Goal: Task Accomplishment & Management: Complete application form

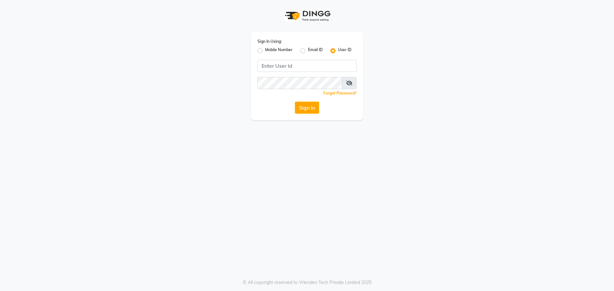
click at [265, 51] on label "Mobile Number" at bounding box center [279, 51] width 28 height 8
click at [265, 51] on input "Mobile Number" at bounding box center [267, 49] width 4 height 4
radio input "true"
radio input "false"
click at [294, 67] on input "Username" at bounding box center [318, 66] width 78 height 12
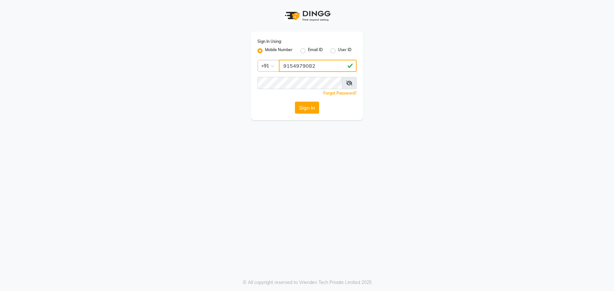
type input "9154979082"
click at [295, 102] on button "Sign In" at bounding box center [307, 108] width 24 height 12
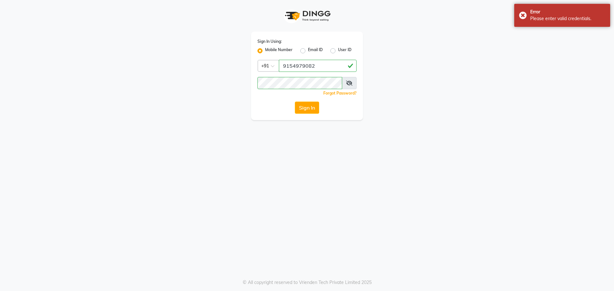
click at [353, 85] on span at bounding box center [349, 83] width 15 height 12
click at [351, 85] on icon at bounding box center [349, 83] width 6 height 5
click at [295, 102] on button "Sign In" at bounding box center [307, 108] width 24 height 12
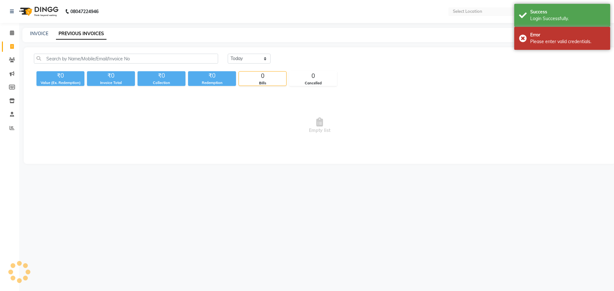
select select "en"
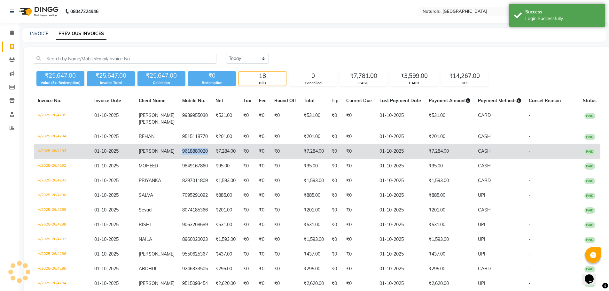
drag, startPoint x: 208, startPoint y: 150, endPoint x: 179, endPoint y: 151, distance: 29.1
click at [179, 151] on td "9618880020" at bounding box center [194, 151] width 33 height 15
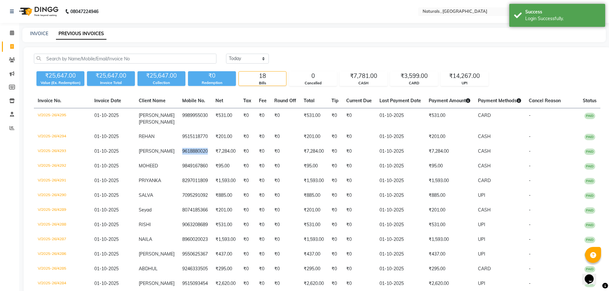
copy td "9618880020"
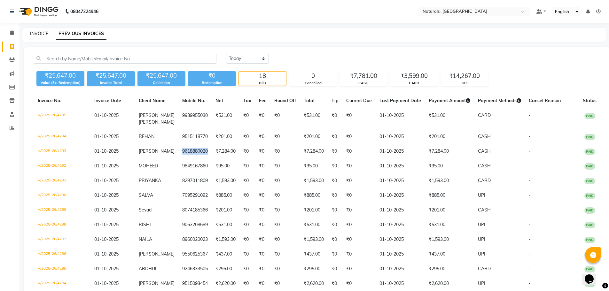
click at [38, 33] on link "INVOICE" at bounding box center [39, 34] width 18 height 6
select select "5818"
select select "service"
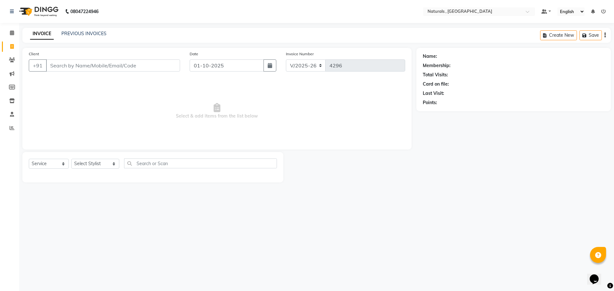
click at [94, 62] on input "Client" at bounding box center [113, 65] width 134 height 12
click at [94, 63] on input "Client" at bounding box center [113, 65] width 134 height 12
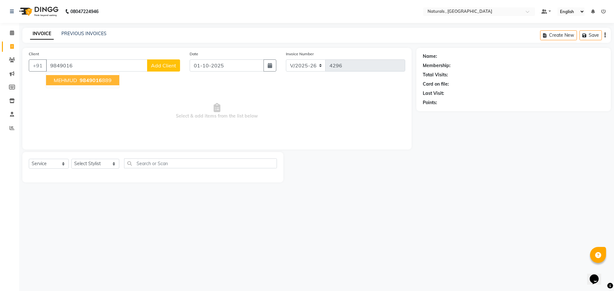
click at [97, 81] on span "9849016" at bounding box center [91, 80] width 22 height 6
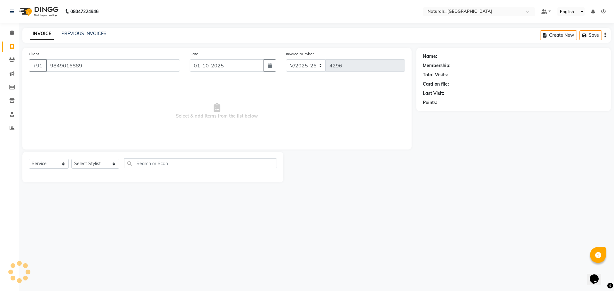
type input "9849016889"
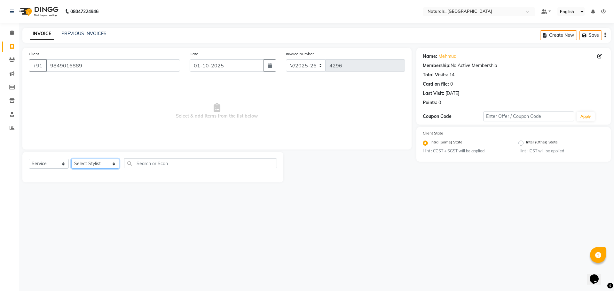
click at [108, 164] on select "Select Stylist ASFIYA (L-3) BHAGYA SHREE GM [PERSON_NAME] (L-2) [PERSON_NAME] (…" at bounding box center [95, 164] width 48 height 10
select select "57907"
click at [71, 159] on select "Select Stylist ASFIYA (L-3) BHAGYA SHREE GM [PERSON_NAME] (L-2) [PERSON_NAME] (…" at bounding box center [95, 164] width 48 height 10
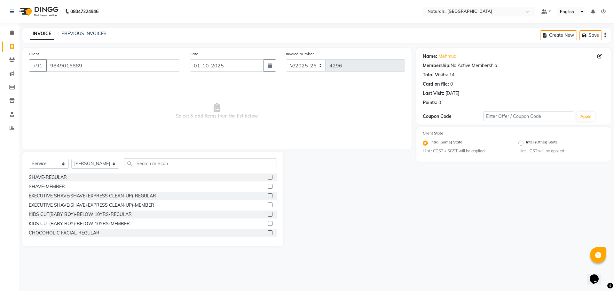
click at [162, 158] on div "Select Service Product Membership Package Voucher Prepaid Gift Card Select Styl…" at bounding box center [152, 199] width 261 height 94
click at [162, 165] on input "text" at bounding box center [200, 164] width 153 height 10
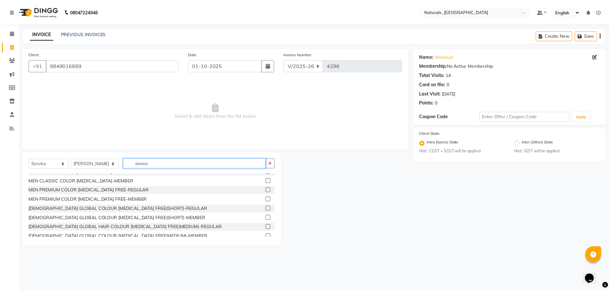
scroll to position [64, 0]
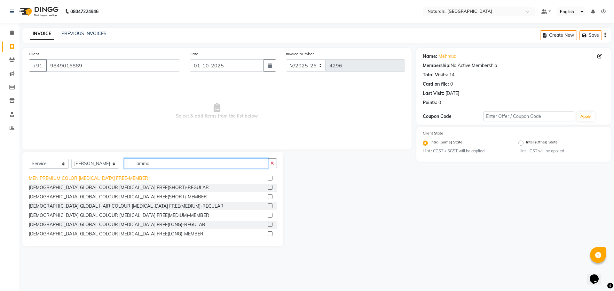
type input "ammo"
click at [129, 181] on div "MEN PREMIUM COLOR [MEDICAL_DATA] FREE-MEMBER" at bounding box center [88, 178] width 119 height 7
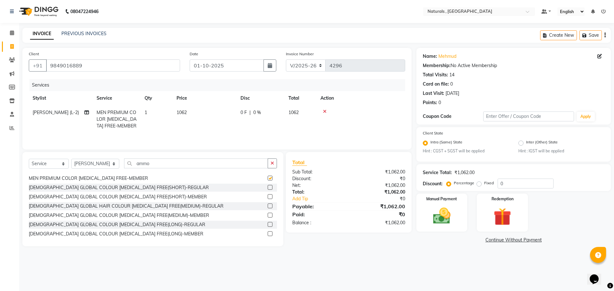
checkbox input "false"
click at [424, 250] on main "INVOICE PREVIOUS INVOICES Create New Save Client [PHONE_NUMBER] Date [DATE] Inv…" at bounding box center [316, 142] width 595 height 228
click at [443, 210] on img at bounding box center [442, 216] width 30 height 21
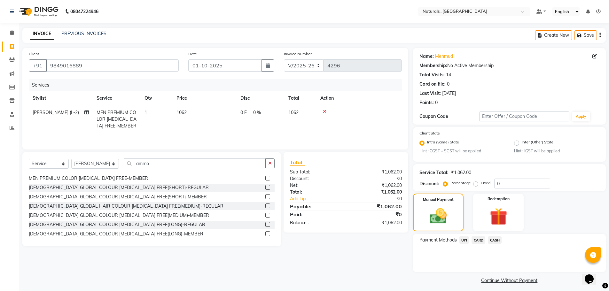
click at [483, 239] on span "CARD" at bounding box center [479, 240] width 14 height 7
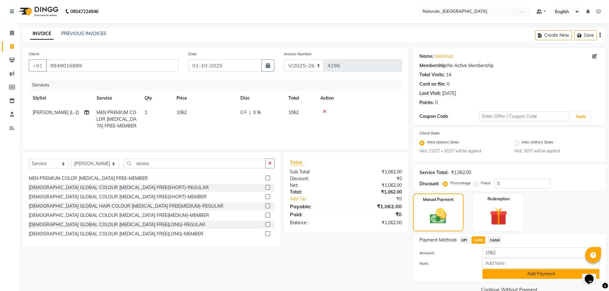
click at [506, 278] on button "Add Payment" at bounding box center [541, 274] width 117 height 10
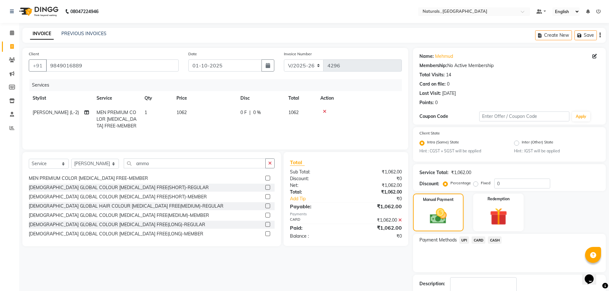
scroll to position [40, 0]
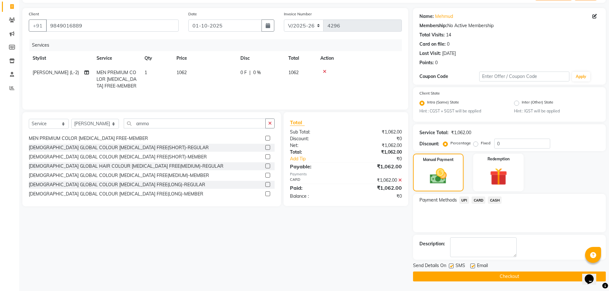
click at [506, 278] on button "Checkout" at bounding box center [509, 277] width 193 height 10
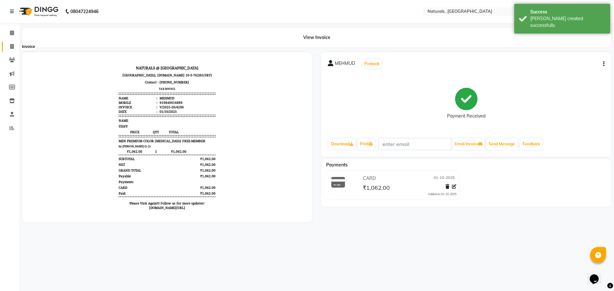
click at [10, 49] on span at bounding box center [11, 46] width 11 height 7
select select "service"
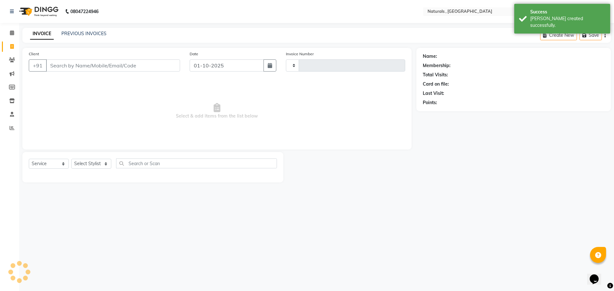
type input "4297"
select select "5818"
click at [82, 33] on link "PREVIOUS INVOICES" at bounding box center [83, 34] width 45 height 6
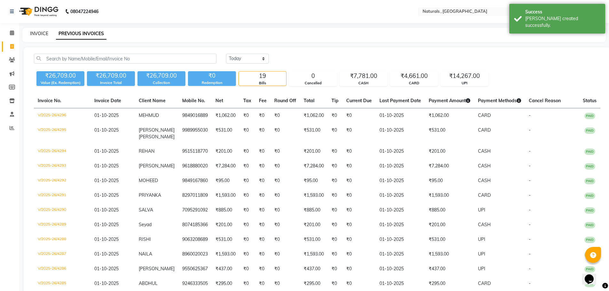
click at [43, 33] on link "INVOICE" at bounding box center [39, 34] width 18 height 6
select select "service"
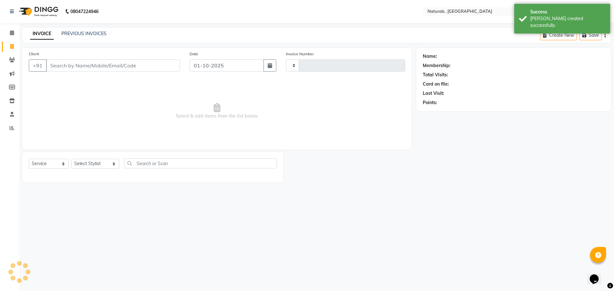
type input "4297"
select select "5818"
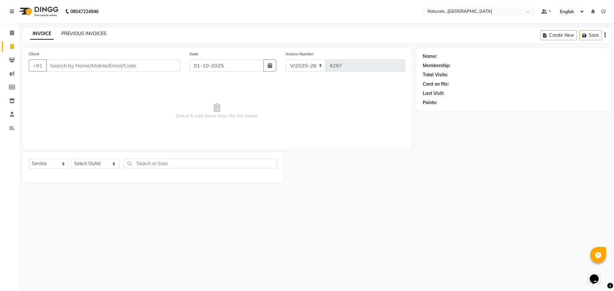
click at [89, 31] on link "PREVIOUS INVOICES" at bounding box center [83, 34] width 45 height 6
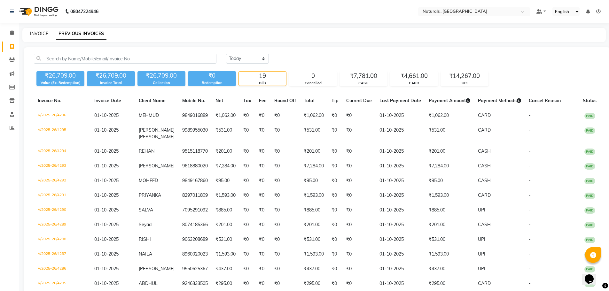
click at [35, 34] on link "INVOICE" at bounding box center [39, 34] width 18 height 6
select select "service"
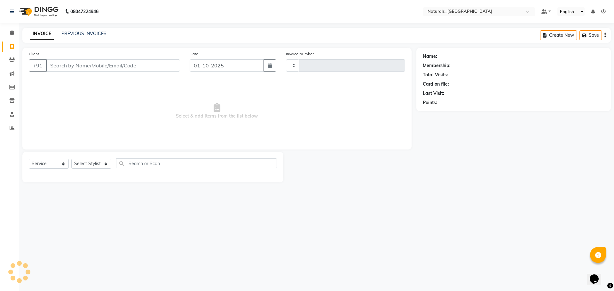
type input "4297"
select select "5818"
click at [94, 35] on link "PREVIOUS INVOICES" at bounding box center [83, 34] width 45 height 6
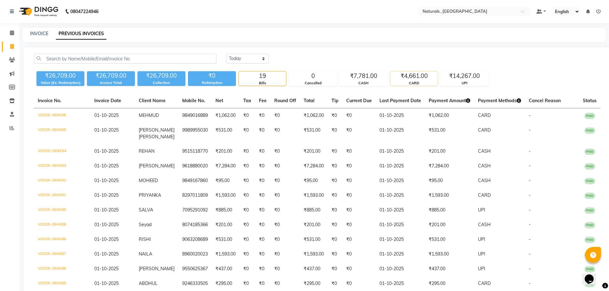
click at [422, 80] on div "₹4,661.00" at bounding box center [414, 76] width 47 height 9
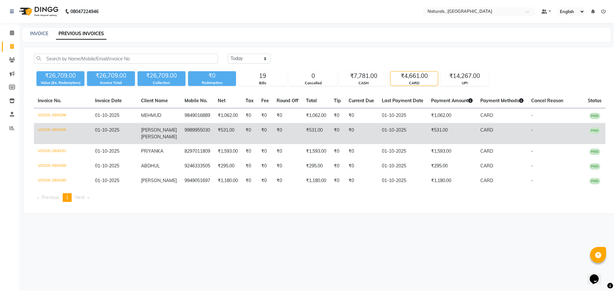
click at [61, 129] on td "V/2025-26/4295" at bounding box center [62, 133] width 57 height 21
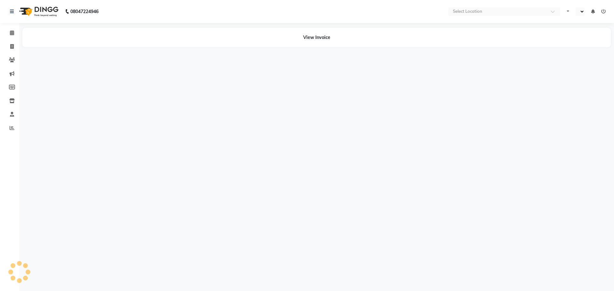
select select "en"
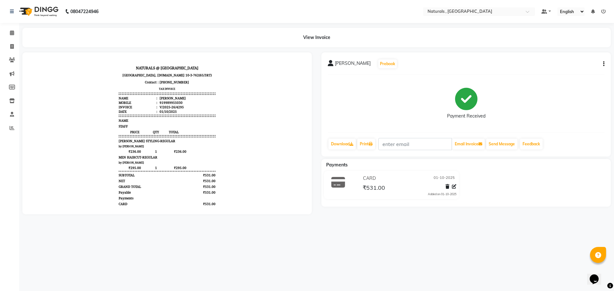
click at [605, 66] on div "SRAVAN CHAKRAVARTHY Prebook Payment Received Download Print Email Invoice Send …" at bounding box center [465, 104] width 289 height 104
click at [603, 67] on button "button" at bounding box center [603, 64] width 4 height 7
click at [565, 74] on div "Edit Invoice" at bounding box center [572, 76] width 44 height 8
select select "service"
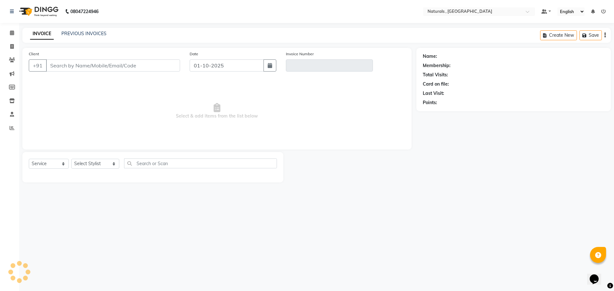
type input "9989955030"
type input "V/2025-26/4295"
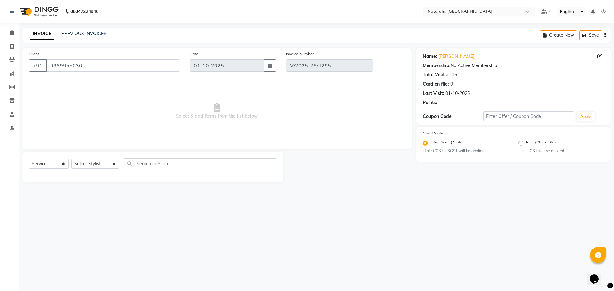
select select "select"
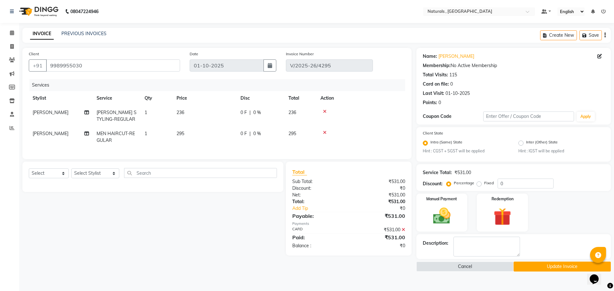
click at [325, 111] on icon at bounding box center [325, 111] width 4 height 4
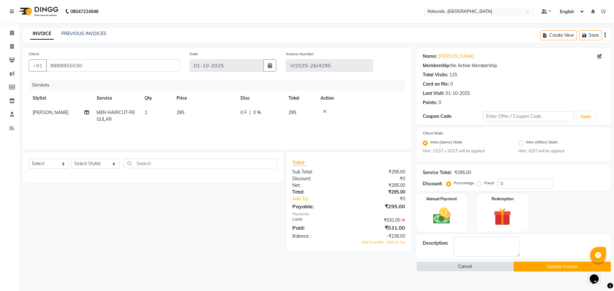
click at [403, 219] on icon at bounding box center [404, 220] width 4 height 4
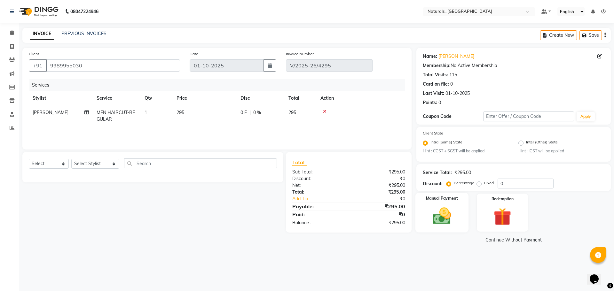
click at [450, 218] on img at bounding box center [442, 216] width 30 height 21
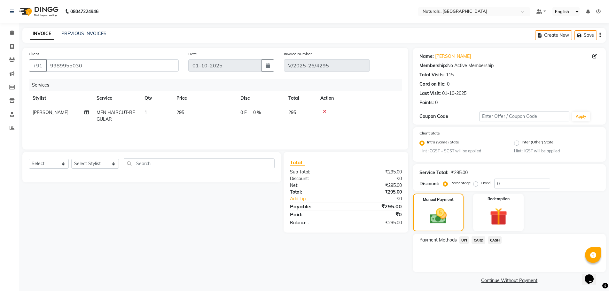
click at [479, 241] on span "CARD" at bounding box center [479, 240] width 14 height 7
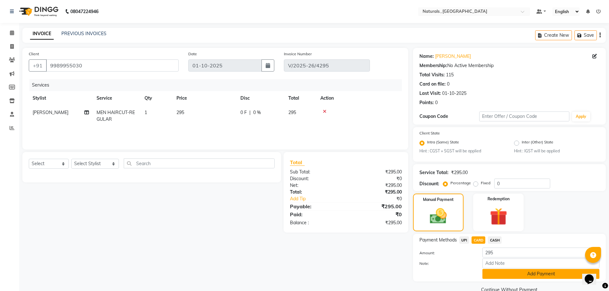
click at [522, 272] on button "Add Payment" at bounding box center [541, 274] width 117 height 10
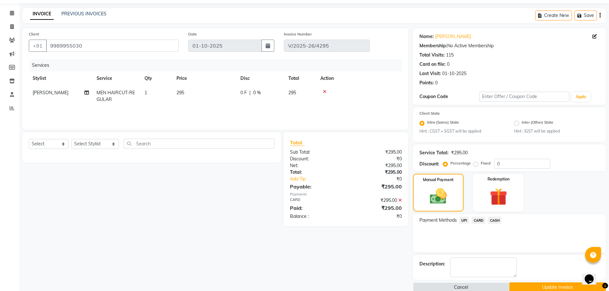
scroll to position [31, 0]
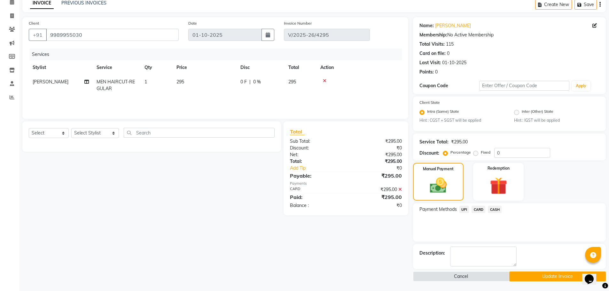
click at [527, 280] on button "Update Invoice" at bounding box center [558, 277] width 97 height 10
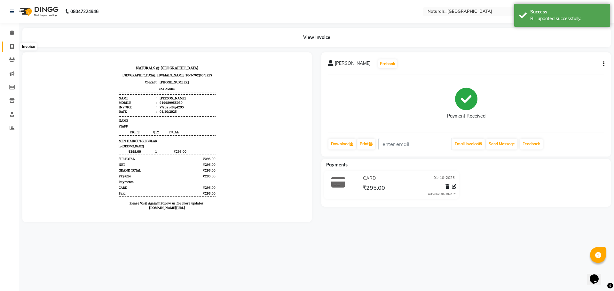
click at [12, 46] on icon at bounding box center [12, 46] width 4 height 5
select select "service"
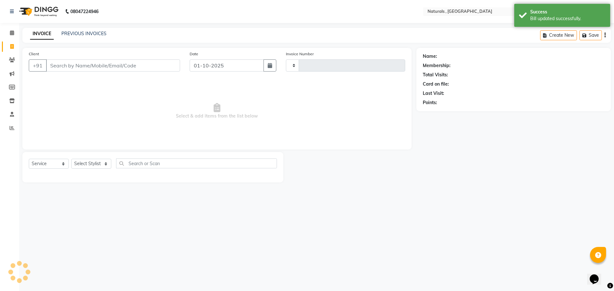
type input "4297"
select select "5818"
click at [88, 35] on link "PREVIOUS INVOICES" at bounding box center [83, 34] width 45 height 6
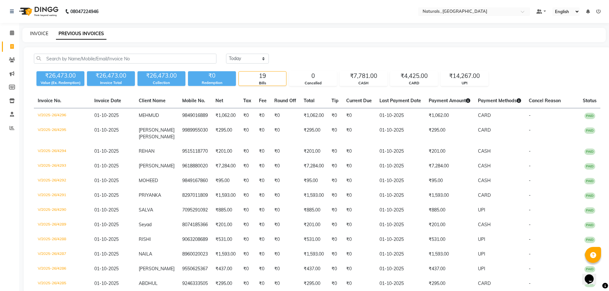
click at [36, 33] on link "INVOICE" at bounding box center [39, 34] width 18 height 6
select select "5818"
select select "service"
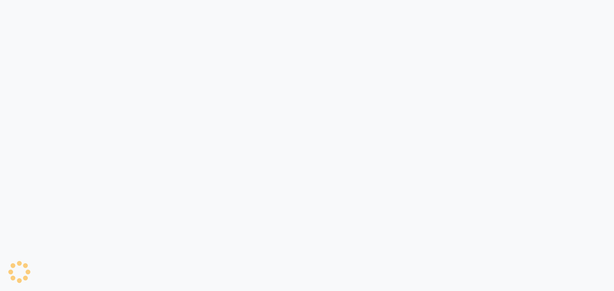
select select "service"
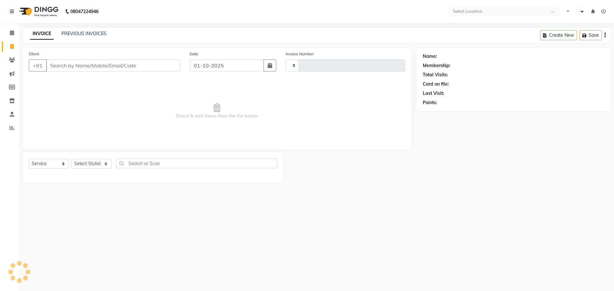
type input "4297"
select select "en"
select select "5818"
click at [86, 31] on link "PREVIOUS INVOICES" at bounding box center [83, 34] width 45 height 6
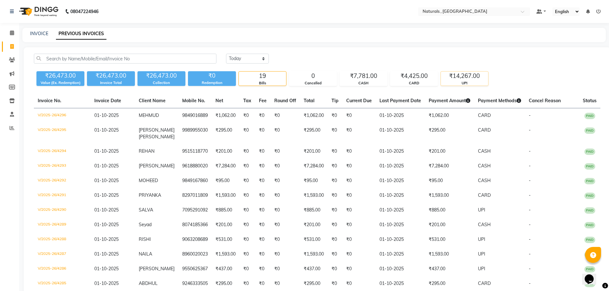
click at [464, 81] on div "UPI" at bounding box center [464, 83] width 47 height 5
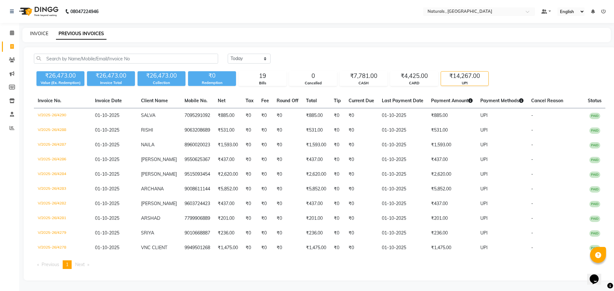
click at [39, 36] on link "INVOICE" at bounding box center [39, 34] width 18 height 6
select select "5818"
select select "service"
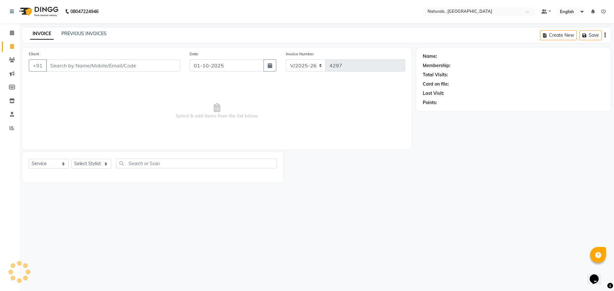
click at [62, 63] on input "Client" at bounding box center [113, 65] width 134 height 12
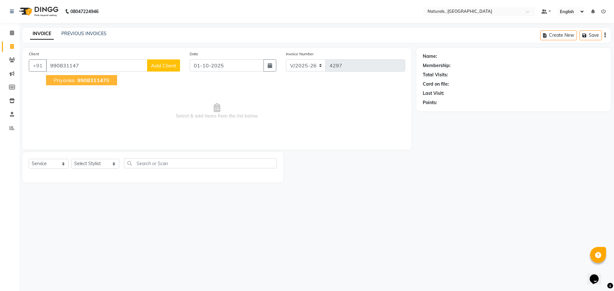
click at [73, 79] on span "Priyanka" at bounding box center [64, 80] width 21 height 6
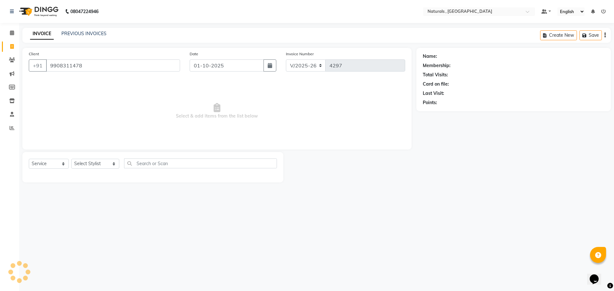
type input "9908311478"
click at [90, 163] on select "Select Stylist ASFIYA (L-3) BHAGYA SHREE GM [PERSON_NAME] (L-2) [PERSON_NAME] (…" at bounding box center [95, 164] width 48 height 10
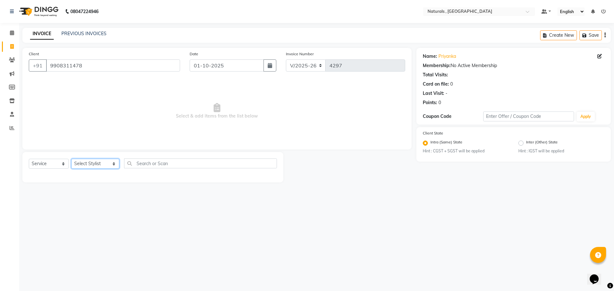
select select "40756"
click at [71, 159] on select "Select Stylist ASFIYA (L-3) BHAGYA SHREE GM [PERSON_NAME] (L-2) [PERSON_NAME] (…" at bounding box center [95, 164] width 48 height 10
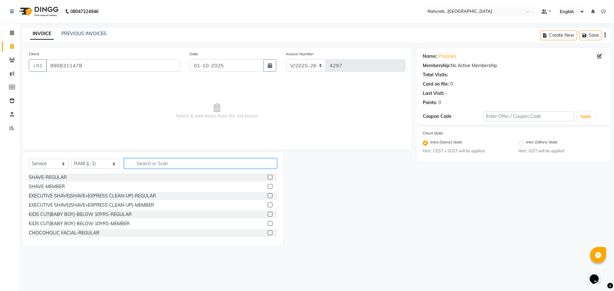
click at [140, 165] on input "text" at bounding box center [200, 164] width 153 height 10
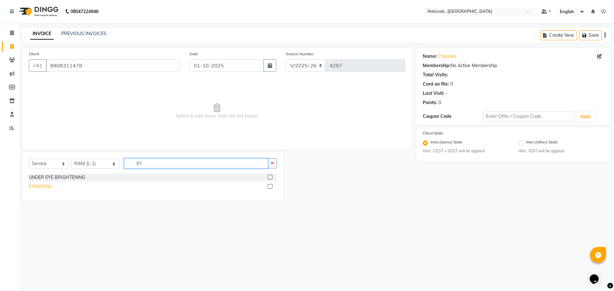
type input "EY"
click at [39, 187] on div "EYEBROW" at bounding box center [40, 187] width 23 height 7
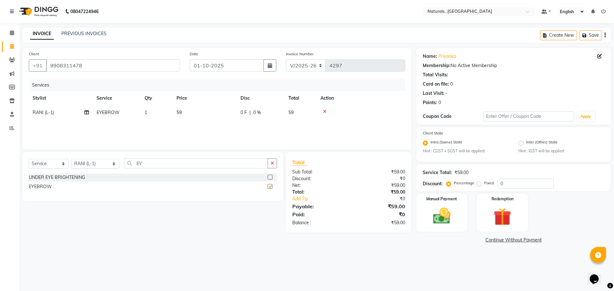
checkbox input "false"
click at [193, 114] on td "59" at bounding box center [205, 113] width 64 height 14
select select "40756"
click at [231, 117] on input "59" at bounding box center [235, 114] width 56 height 10
type input "5"
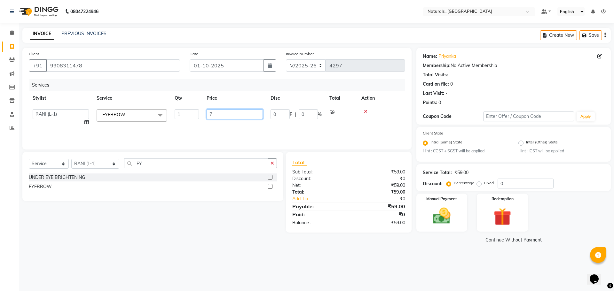
type input "70"
click at [463, 268] on div "08047224946 Select Location × Naturals , Vijay Nagar Colony Default Panel My Pa…" at bounding box center [307, 145] width 614 height 291
click at [446, 223] on img at bounding box center [442, 216] width 30 height 21
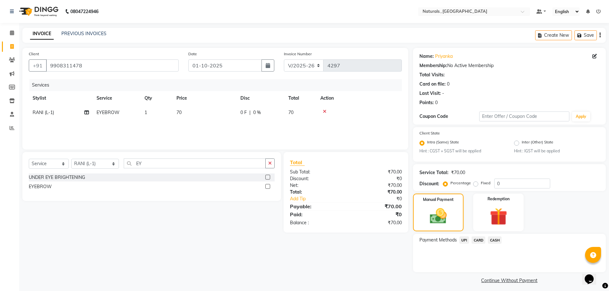
click at [479, 241] on span "CARD" at bounding box center [479, 240] width 14 height 7
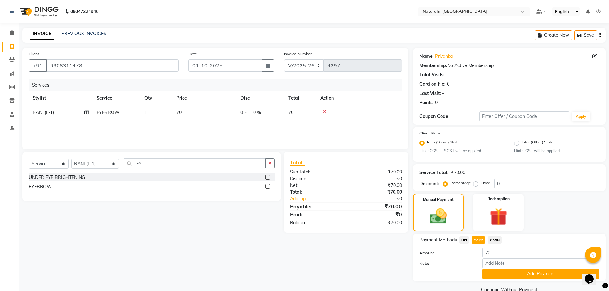
click at [466, 241] on span "UPI" at bounding box center [465, 240] width 10 height 7
click at [500, 273] on button "Add Payment" at bounding box center [541, 274] width 117 height 10
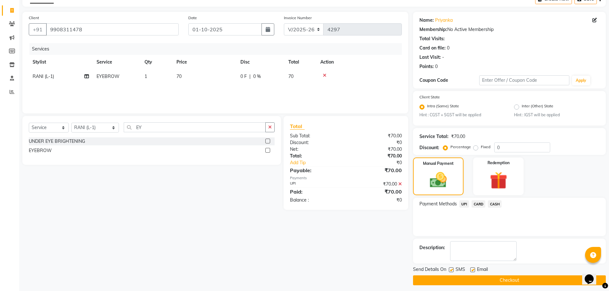
scroll to position [40, 0]
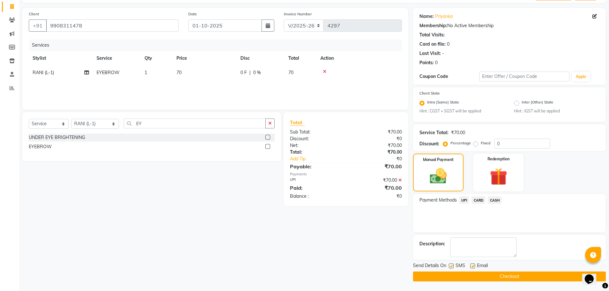
click at [500, 273] on button "Checkout" at bounding box center [509, 277] width 193 height 10
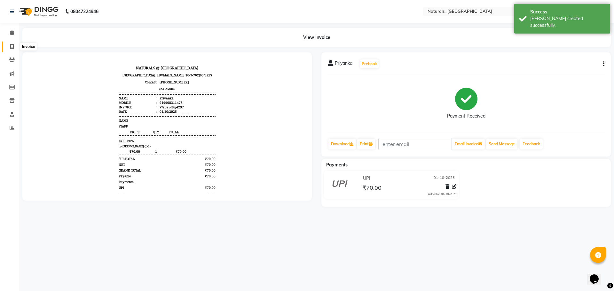
click at [14, 49] on span at bounding box center [11, 46] width 11 height 7
select select "service"
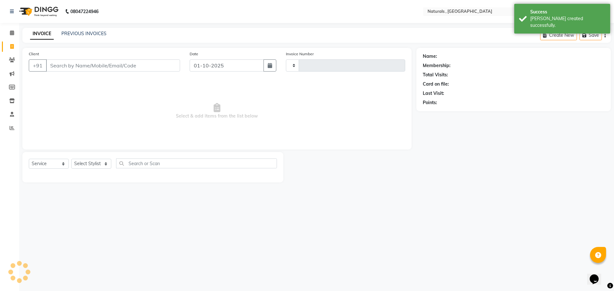
type input "4298"
select select "5818"
click at [82, 34] on link "PREVIOUS INVOICES" at bounding box center [83, 34] width 45 height 6
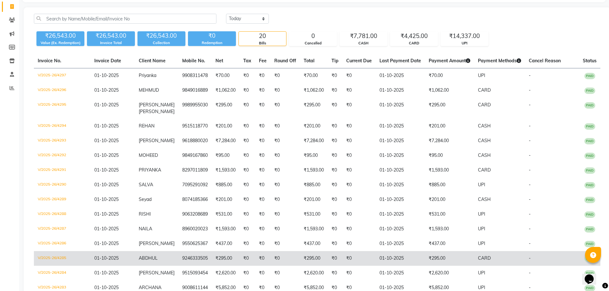
scroll to position [25, 0]
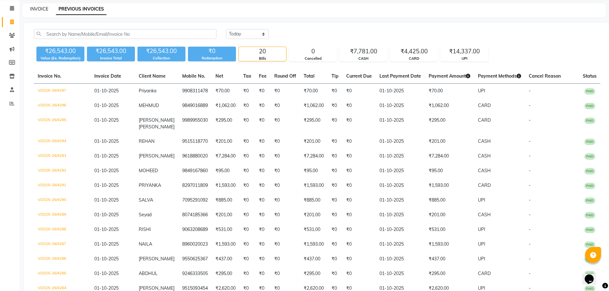
click at [46, 7] on link "INVOICE" at bounding box center [39, 9] width 18 height 6
select select "service"
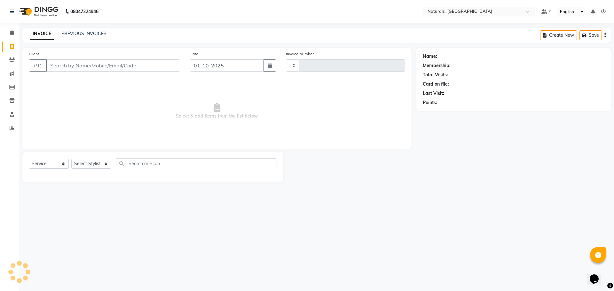
type input "4298"
select select "5818"
click at [95, 64] on input "Client" at bounding box center [113, 65] width 134 height 12
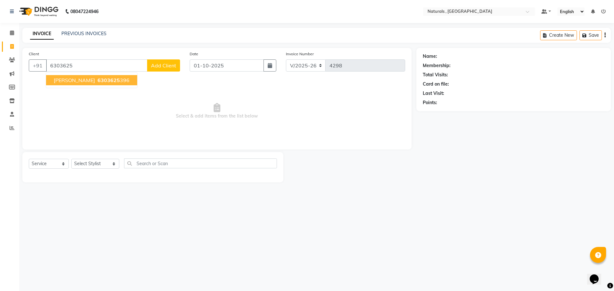
click at [98, 82] on span "6303625" at bounding box center [109, 80] width 22 height 6
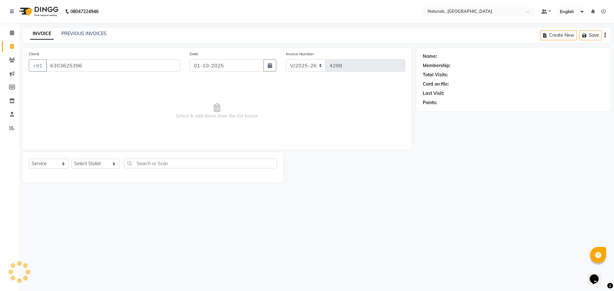
type input "6303625396"
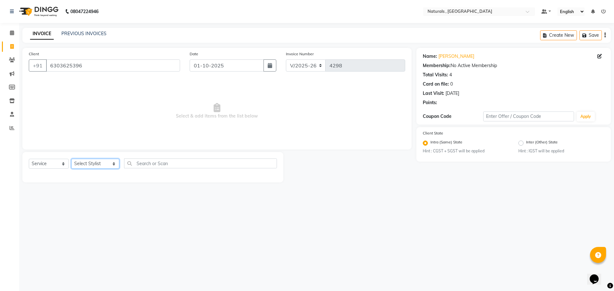
click at [108, 165] on select "Select Stylist ASFIYA (L-3) BHAGYA SHREE GM [PERSON_NAME] (L-2) [PERSON_NAME] (…" at bounding box center [95, 164] width 48 height 10
select select "40710"
click at [71, 159] on select "Select Stylist ASFIYA (L-3) BHAGYA SHREE GM [PERSON_NAME] (L-2) [PERSON_NAME] (…" at bounding box center [95, 164] width 48 height 10
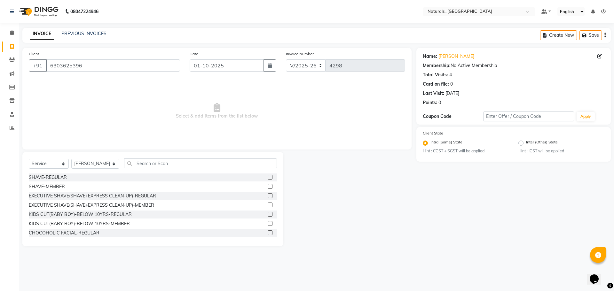
click at [203, 170] on div "Select Service Product Membership Package Voucher Prepaid Gift Card Select Styl…" at bounding box center [153, 166] width 248 height 15
click at [203, 162] on input "text" at bounding box center [200, 164] width 153 height 10
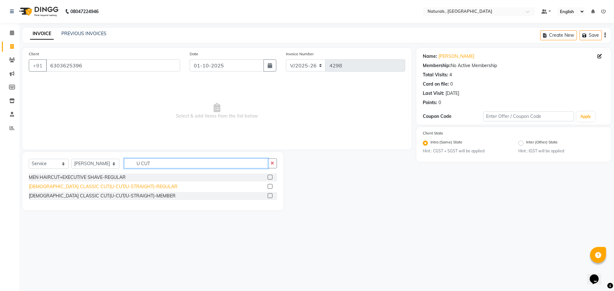
type input "U CUT"
click at [118, 189] on div "[DEMOGRAPHIC_DATA] CLASSIC CUT(U-CUT/U-STRAIGHT)-REGULAR" at bounding box center [103, 187] width 149 height 7
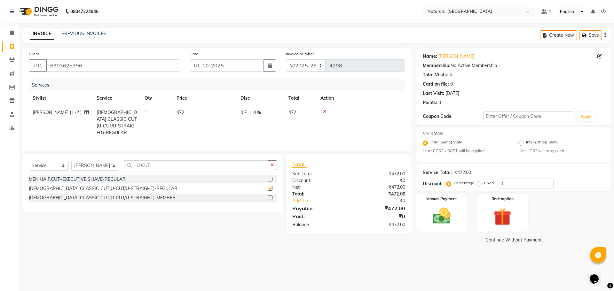
checkbox input "false"
click at [164, 166] on input "U CUT" at bounding box center [196, 166] width 144 height 10
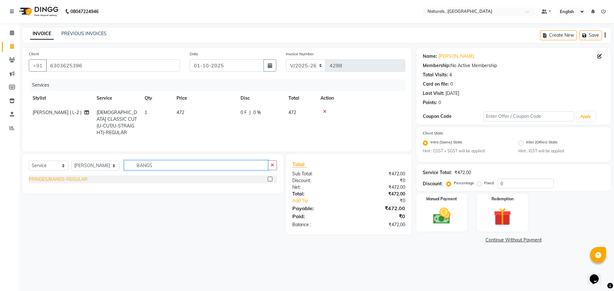
type input "BANGS"
click at [65, 180] on div "FRINGES/BANGS-REGULAR" at bounding box center [58, 179] width 59 height 7
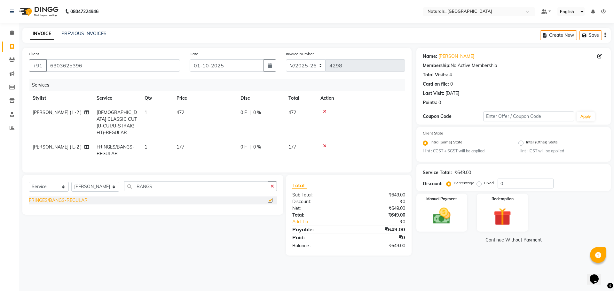
checkbox input "false"
click at [172, 184] on input "BANGS" at bounding box center [196, 187] width 144 height 10
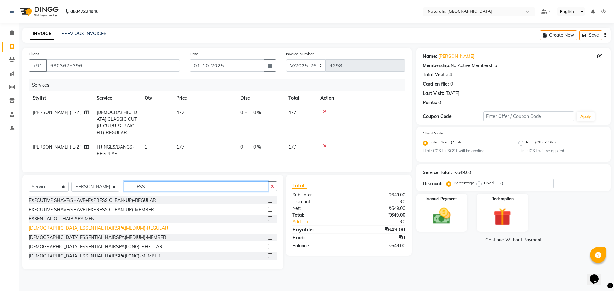
type input "ESS"
drag, startPoint x: 86, startPoint y: 225, endPoint x: 93, endPoint y: 226, distance: 6.5
click at [87, 225] on div "[DEMOGRAPHIC_DATA] ESSENTIAL HAIRSPA(MEDIUM)-REGULAR" at bounding box center [98, 228] width 139 height 7
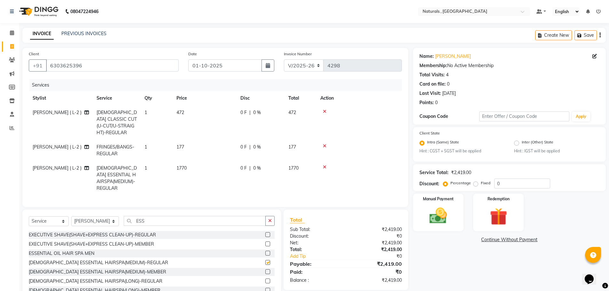
checkbox input "false"
click at [441, 217] on img at bounding box center [438, 216] width 29 height 21
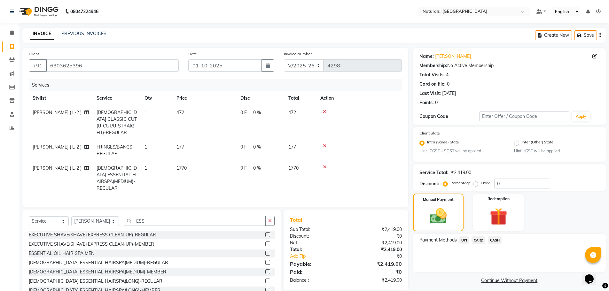
click at [481, 241] on span "CARD" at bounding box center [479, 240] width 14 height 7
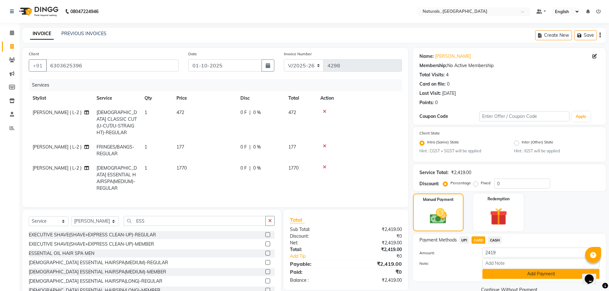
click at [502, 275] on button "Add Payment" at bounding box center [541, 274] width 117 height 10
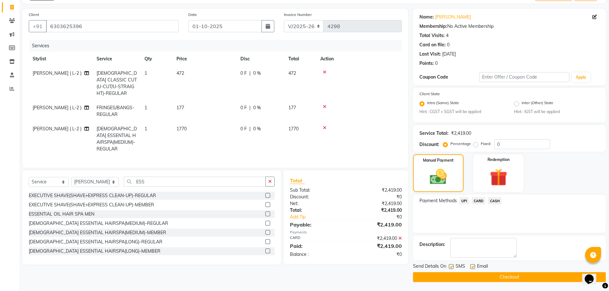
scroll to position [40, 0]
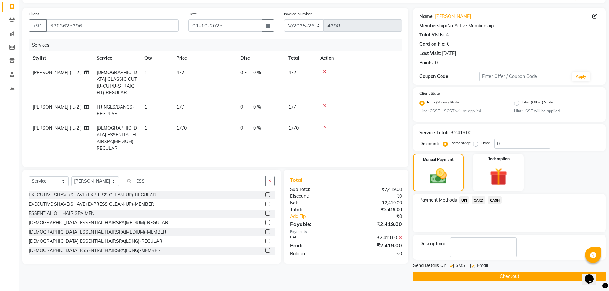
click at [502, 275] on button "Checkout" at bounding box center [509, 277] width 193 height 10
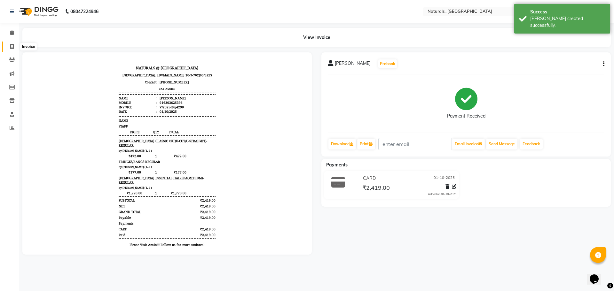
click at [11, 45] on icon at bounding box center [12, 46] width 4 height 5
select select "service"
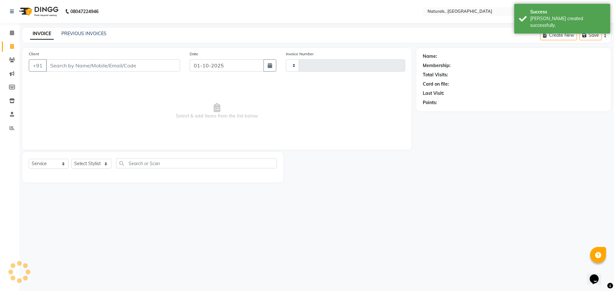
type input "4299"
select select "5818"
click at [93, 34] on link "PREVIOUS INVOICES" at bounding box center [83, 34] width 45 height 6
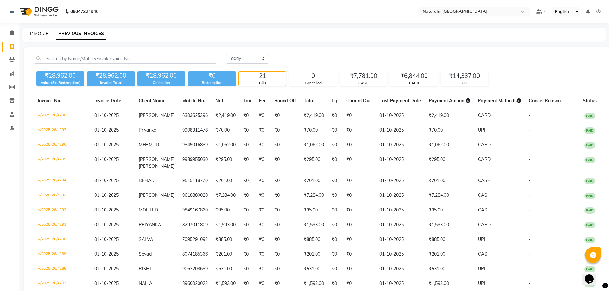
click at [31, 33] on link "INVOICE" at bounding box center [39, 34] width 18 height 6
select select "service"
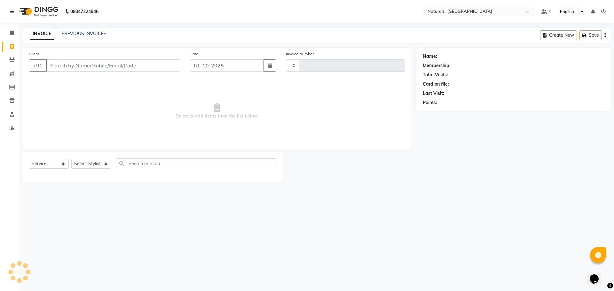
type input "4299"
select select "5818"
click at [68, 66] on input "Client" at bounding box center [113, 65] width 134 height 12
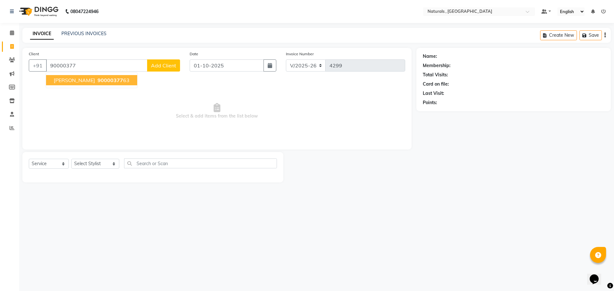
click at [98, 79] on span "90000377" at bounding box center [111, 80] width 26 height 6
type input "9000037763"
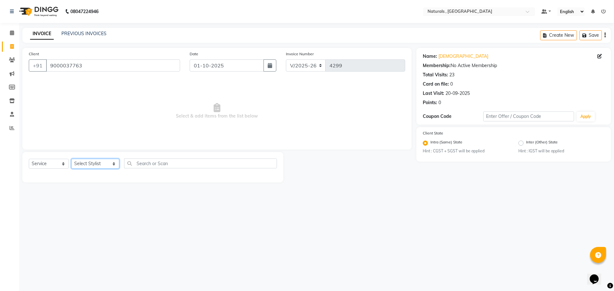
click at [99, 162] on select "Select Stylist ASFIYA (L-3) BHAGYA SHREE GM [PERSON_NAME] (L-2) [PERSON_NAME] (…" at bounding box center [95, 164] width 48 height 10
select select "57907"
click at [71, 159] on select "Select Stylist ASFIYA (L-3) BHAGYA SHREE GM [PERSON_NAME] (L-2) [PERSON_NAME] (…" at bounding box center [95, 164] width 48 height 10
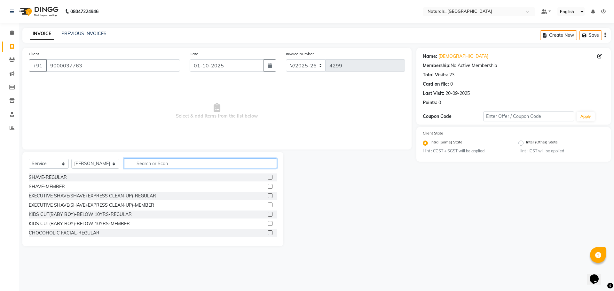
click at [155, 162] on input "text" at bounding box center [200, 164] width 153 height 10
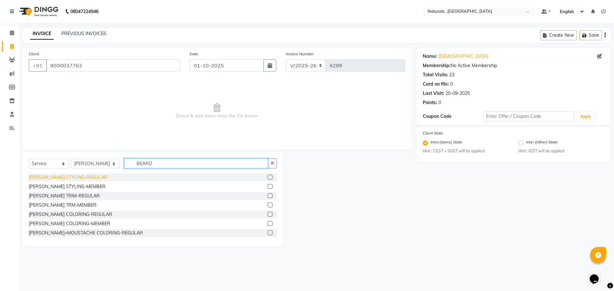
type input "BEARD"
click at [64, 179] on div "[PERSON_NAME] STYLING-REGULAR" at bounding box center [68, 177] width 79 height 7
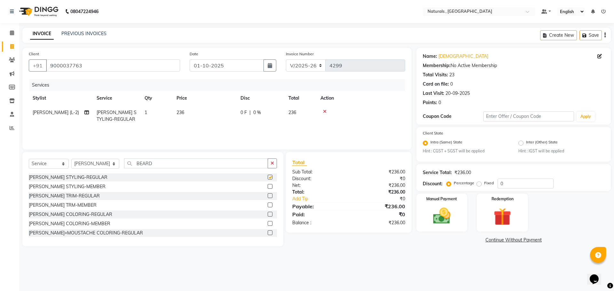
checkbox input "false"
click at [451, 212] on img at bounding box center [442, 216] width 30 height 21
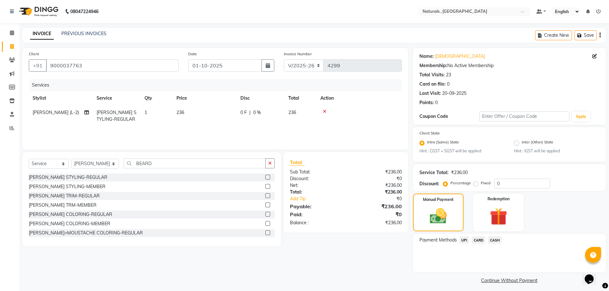
click at [463, 241] on span "UPI" at bounding box center [465, 240] width 10 height 7
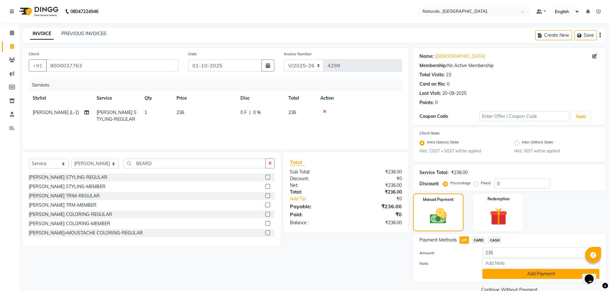
click at [496, 275] on button "Add Payment" at bounding box center [541, 274] width 117 height 10
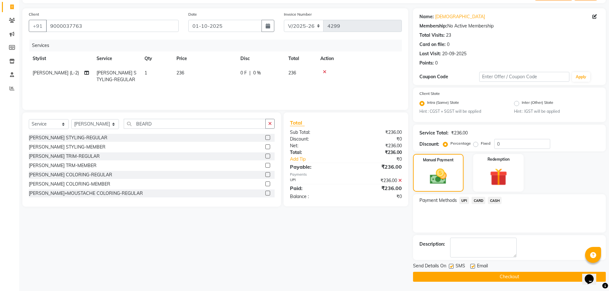
scroll to position [40, 0]
click at [496, 275] on button "Checkout" at bounding box center [509, 277] width 193 height 10
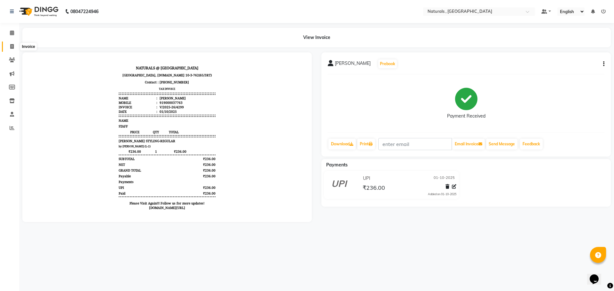
click at [12, 48] on icon at bounding box center [12, 46] width 4 height 5
select select "service"
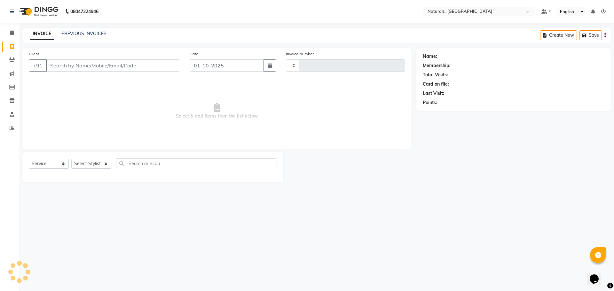
type input "4300"
select select "5818"
click at [85, 36] on link "PREVIOUS INVOICES" at bounding box center [83, 34] width 45 height 6
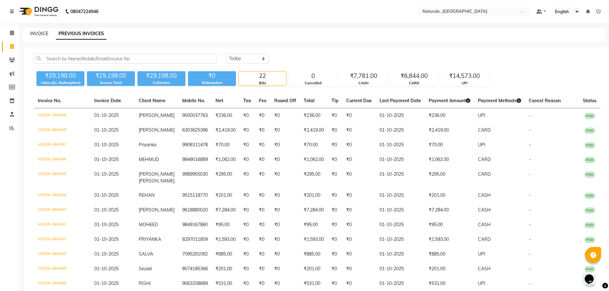
click at [39, 35] on link "INVOICE" at bounding box center [39, 34] width 18 height 6
select select "service"
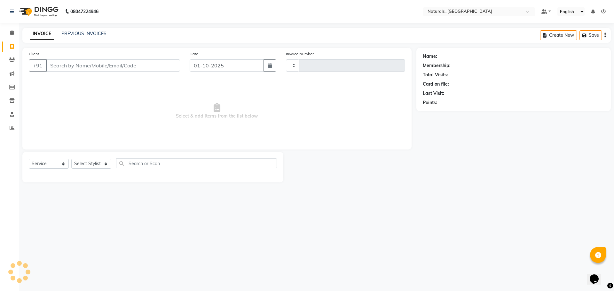
type input "4300"
select select "5818"
click at [103, 165] on select "Select Stylist ASFIYA (L-3) BHAGYA SHREE GM [PERSON_NAME] (L-2) [PERSON_NAME] (…" at bounding box center [95, 164] width 48 height 10
select select "40756"
click at [71, 159] on select "Select Stylist ASFIYA (L-3) BHAGYA SHREE GM [PERSON_NAME] (L-2) [PERSON_NAME] (…" at bounding box center [95, 164] width 48 height 10
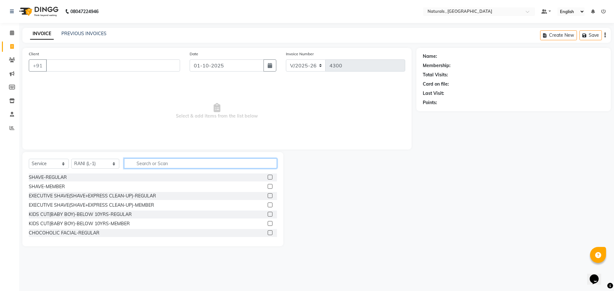
click at [156, 162] on input "text" at bounding box center [200, 164] width 153 height 10
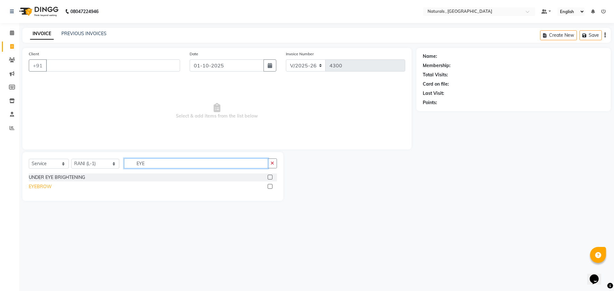
type input "EYE"
click at [33, 187] on div "EYEBROW" at bounding box center [40, 187] width 23 height 7
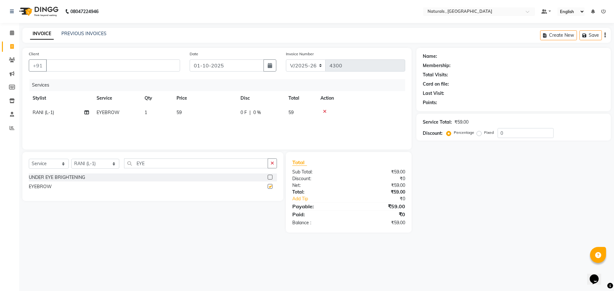
checkbox input "false"
click at [171, 167] on input "EYE" at bounding box center [196, 164] width 144 height 10
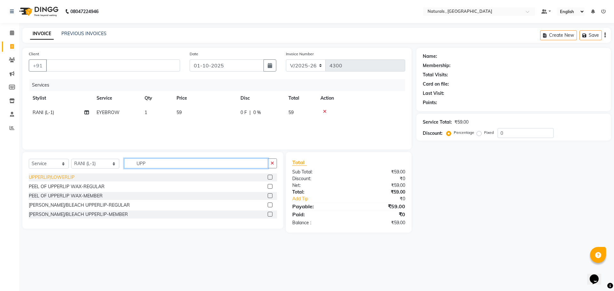
type input "UPP"
click at [55, 177] on div "UPPERLIP/LOWERLIP" at bounding box center [52, 177] width 46 height 7
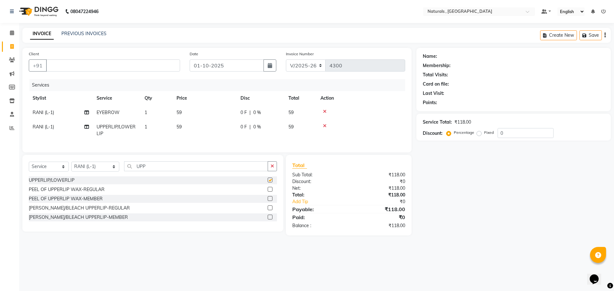
checkbox input "false"
click at [189, 116] on td "59" at bounding box center [205, 113] width 64 height 14
select select "40756"
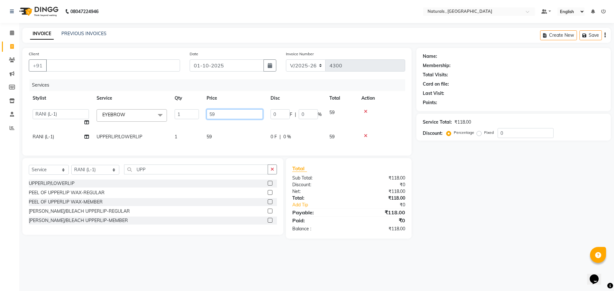
click at [225, 113] on input "59" at bounding box center [235, 114] width 56 height 10
type input "5"
type input "70"
drag, startPoint x: 116, startPoint y: 284, endPoint x: 123, endPoint y: 270, distance: 16.3
click at [116, 283] on div "08047224946 Select Location × Naturals , Vijay Nagar Colony Default Panel My Pa…" at bounding box center [307, 145] width 614 height 291
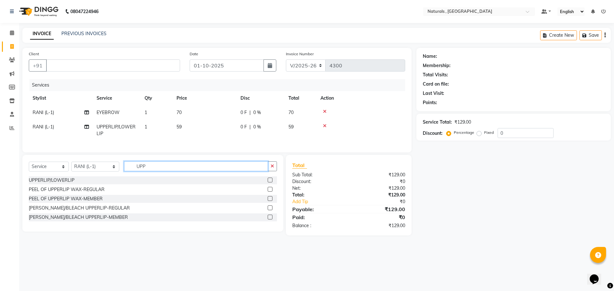
click at [170, 170] on input "UPP" at bounding box center [196, 167] width 144 height 10
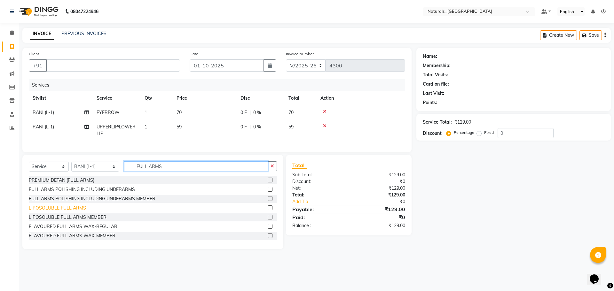
type input "FULL ARMS"
click at [76, 210] on div "LIPOSOLUBLE FULL ARMS" at bounding box center [57, 208] width 57 height 7
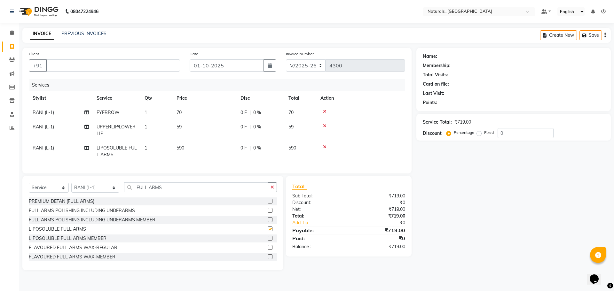
checkbox input "false"
click at [173, 189] on input "FULL ARMS" at bounding box center [196, 188] width 144 height 10
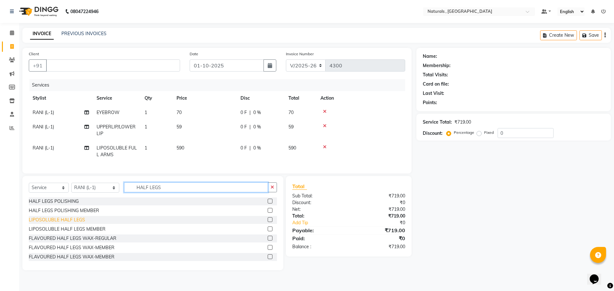
type input "HALF LEGS"
click at [57, 224] on div "LIPOSOLUBLE HALF LEGS" at bounding box center [57, 220] width 56 height 7
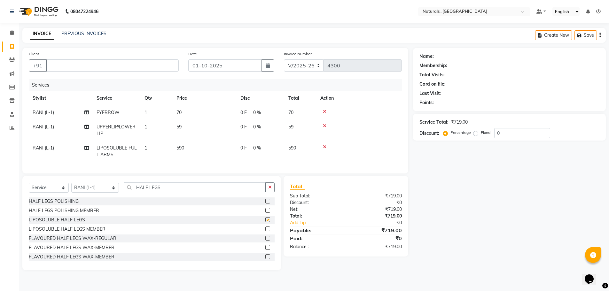
checkbox input "false"
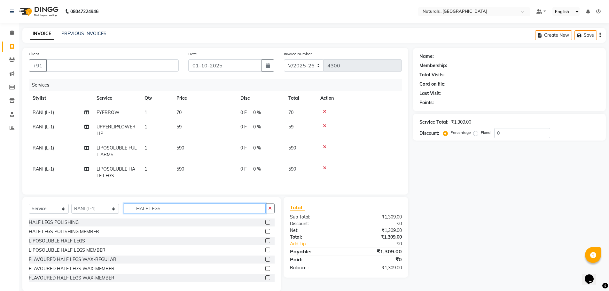
click at [178, 214] on input "HALF LEGS" at bounding box center [195, 209] width 142 height 10
type input "UNDER"
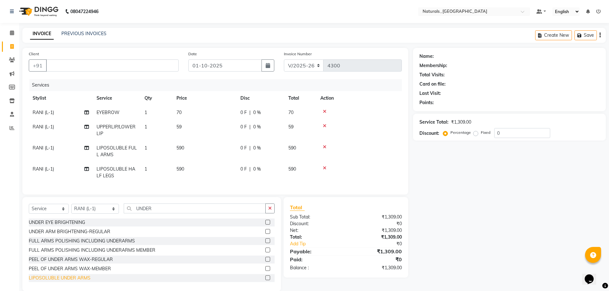
click at [66, 282] on div "LIPOSOLUBLE UNDER ARMS" at bounding box center [60, 278] width 62 height 7
checkbox input "false"
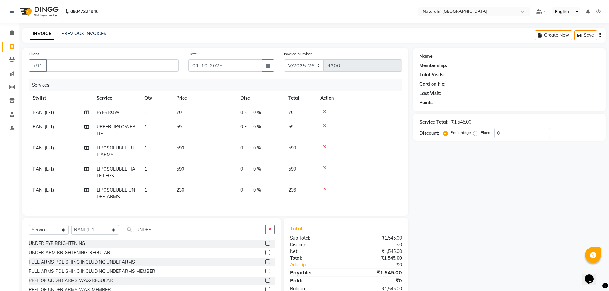
click at [325, 189] on icon at bounding box center [325, 189] width 4 height 4
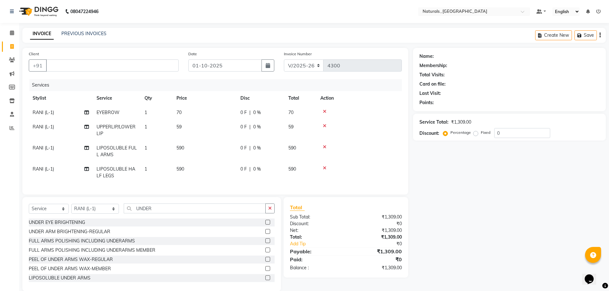
click at [325, 146] on icon at bounding box center [325, 147] width 4 height 4
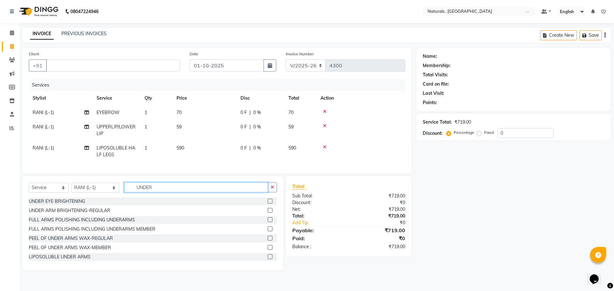
click at [175, 190] on input "UNDER" at bounding box center [196, 188] width 144 height 10
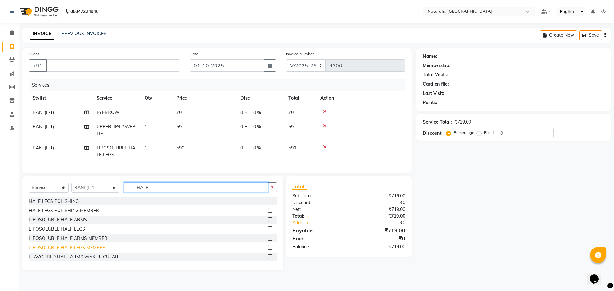
type input "HALF"
click at [79, 251] on div "LIPOSOLUBLE HALF LEGS MEMBER" at bounding box center [67, 248] width 77 height 7
checkbox input "false"
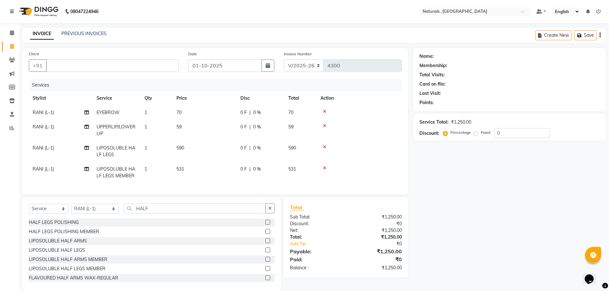
click at [325, 147] on icon at bounding box center [325, 147] width 4 height 4
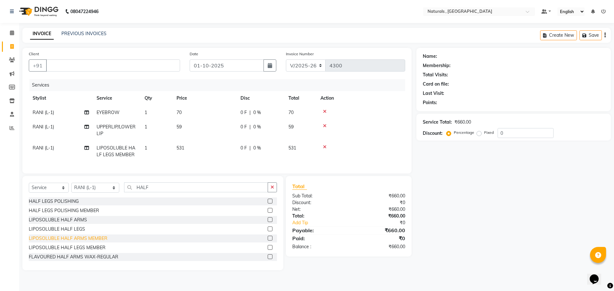
click at [61, 242] on div "LIPOSOLUBLE HALF ARMS MEMBER" at bounding box center [68, 238] width 79 height 7
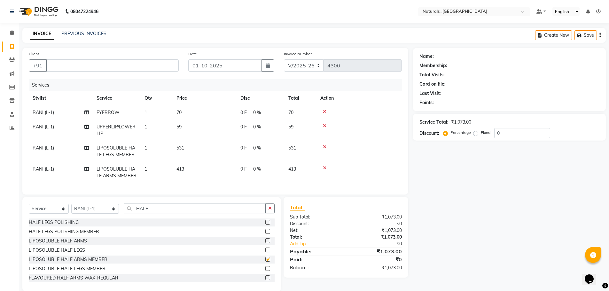
checkbox input "false"
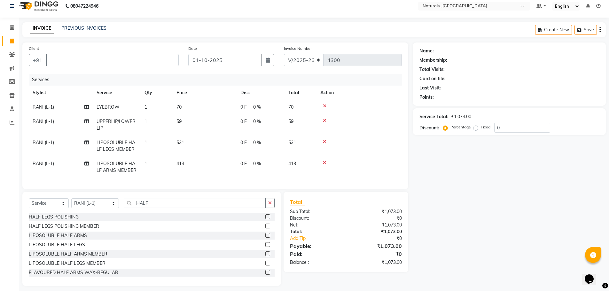
scroll to position [15, 0]
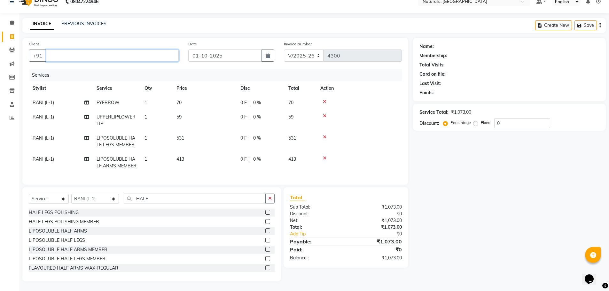
click at [164, 52] on input "Client" at bounding box center [112, 56] width 133 height 12
click at [121, 50] on input "Client" at bounding box center [112, 56] width 133 height 12
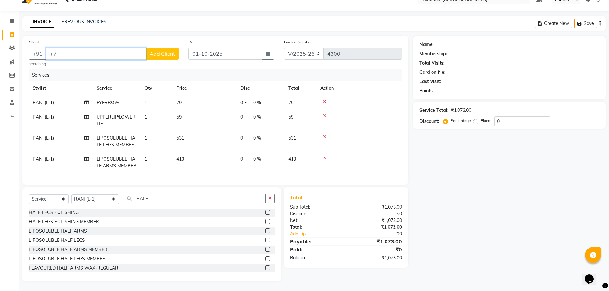
type input "+"
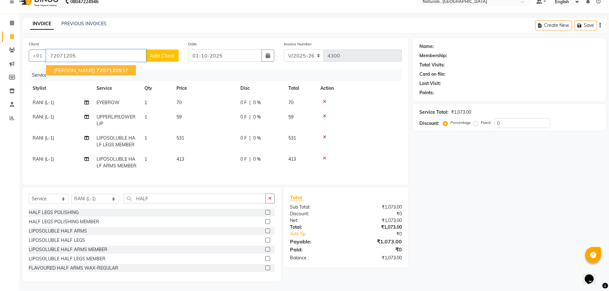
click at [101, 67] on ngb-highlight "72071205 37" at bounding box center [112, 70] width 32 height 6
type input "7207120537"
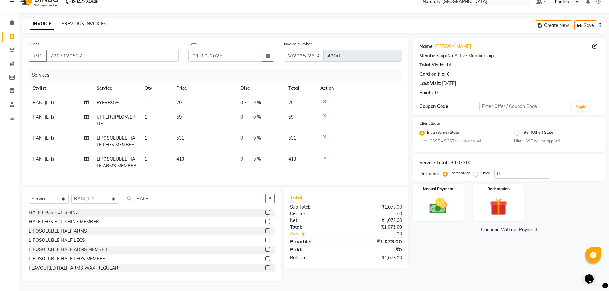
click at [465, 244] on div "Name: Nikhat Membership: No Active Membership Total Visits: 14 Card on file: 0 …" at bounding box center [512, 160] width 198 height 244
click at [446, 201] on img at bounding box center [438, 206] width 29 height 21
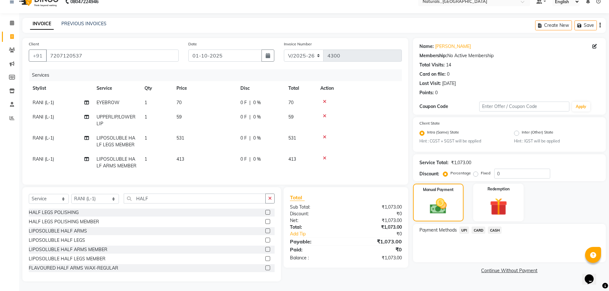
click at [466, 227] on span "UPI" at bounding box center [465, 230] width 10 height 7
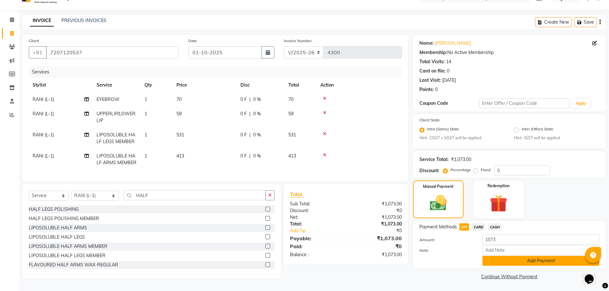
click at [529, 262] on button "Add Payment" at bounding box center [541, 261] width 117 height 10
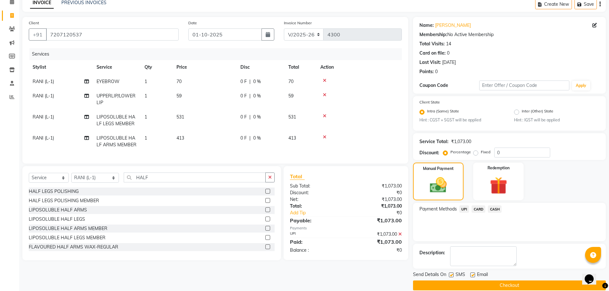
scroll to position [40, 0]
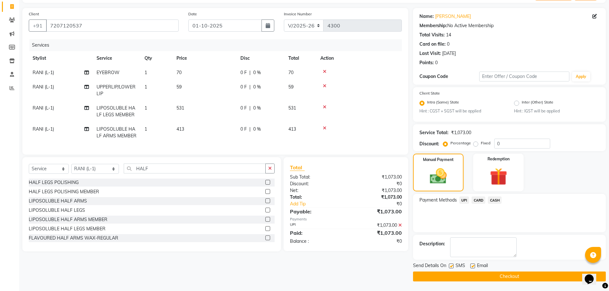
click at [494, 277] on button "Checkout" at bounding box center [509, 277] width 193 height 10
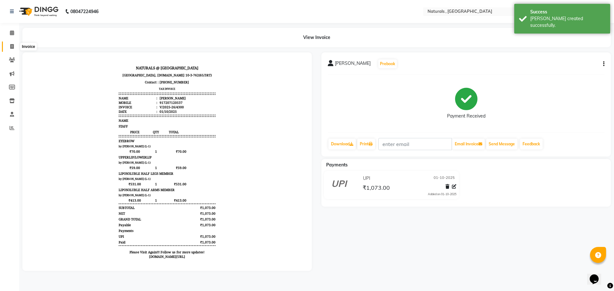
click at [12, 45] on icon at bounding box center [12, 46] width 4 height 5
select select "service"
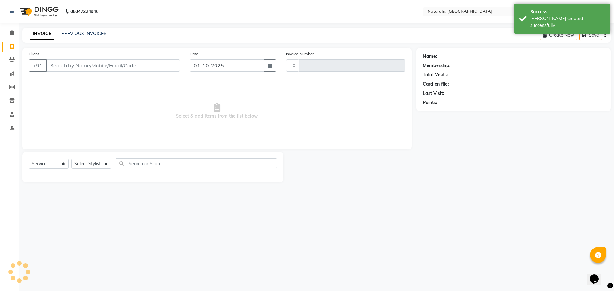
type input "4301"
select select "5818"
click at [85, 38] on div "INVOICE PREVIOUS INVOICES Create New Save" at bounding box center [316, 35] width 589 height 15
click at [87, 34] on link "PREVIOUS INVOICES" at bounding box center [83, 34] width 45 height 6
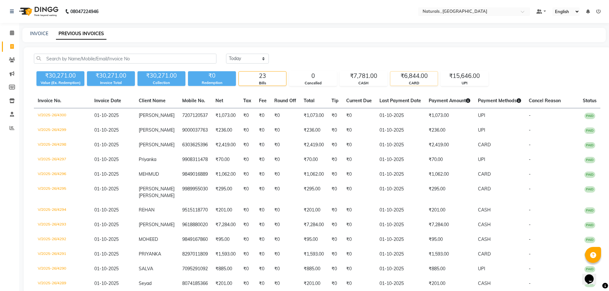
click at [415, 79] on div "₹6,844.00" at bounding box center [414, 76] width 47 height 9
